Goal: Navigation & Orientation: Find specific page/section

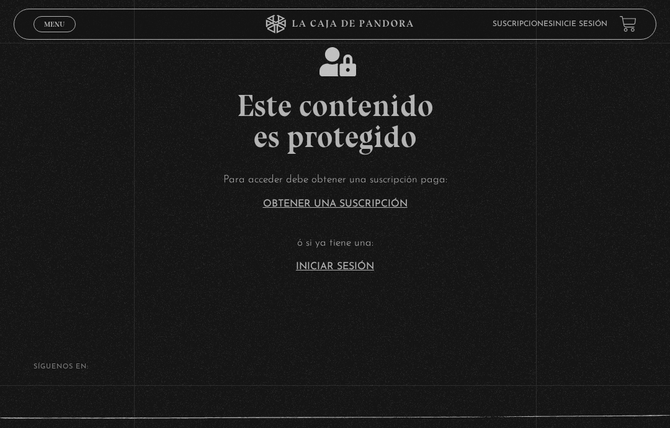
scroll to position [44, 0]
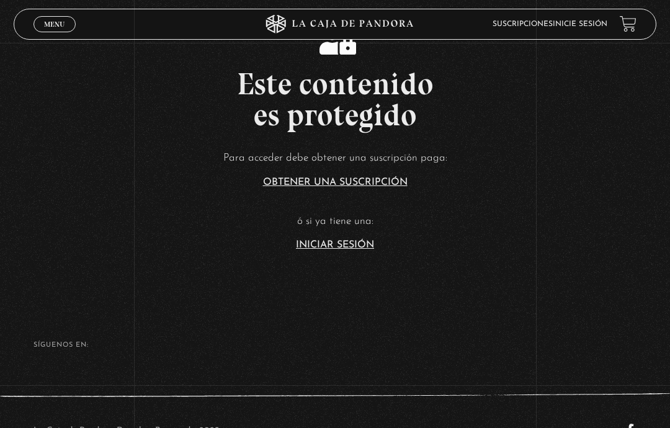
click at [325, 250] on link "Iniciar Sesión" at bounding box center [335, 245] width 78 height 10
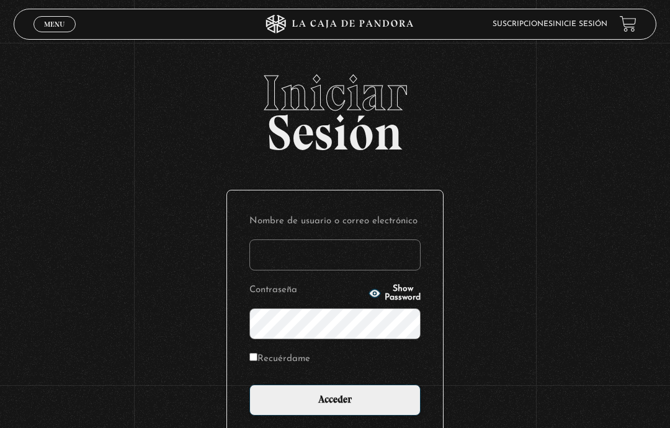
type input "vivimhdz@gmail.com"
click at [338, 393] on input "Acceder" at bounding box center [334, 400] width 171 height 31
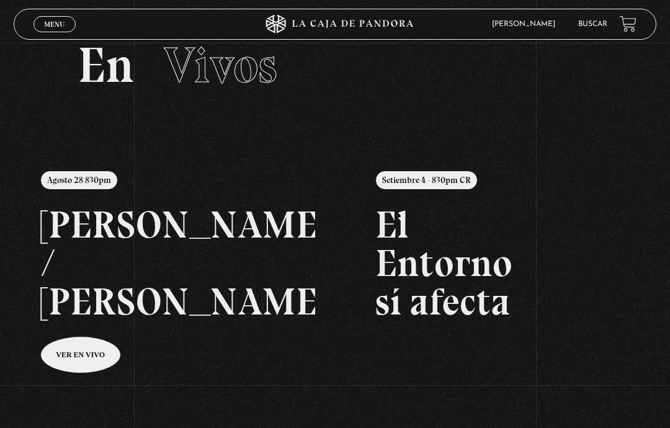
scroll to position [56, 0]
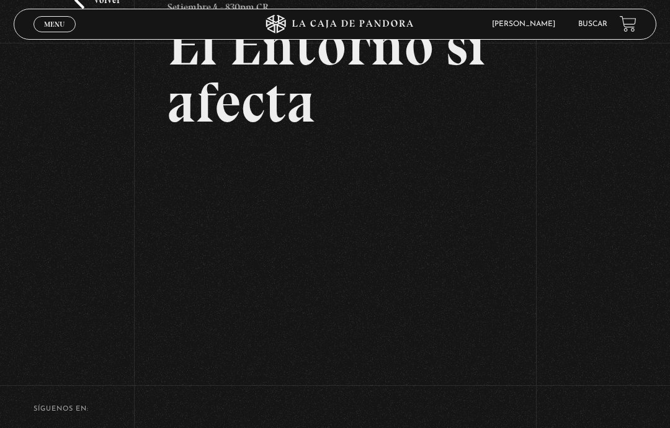
scroll to position [106, 0]
